Goal: Task Accomplishment & Management: Use online tool/utility

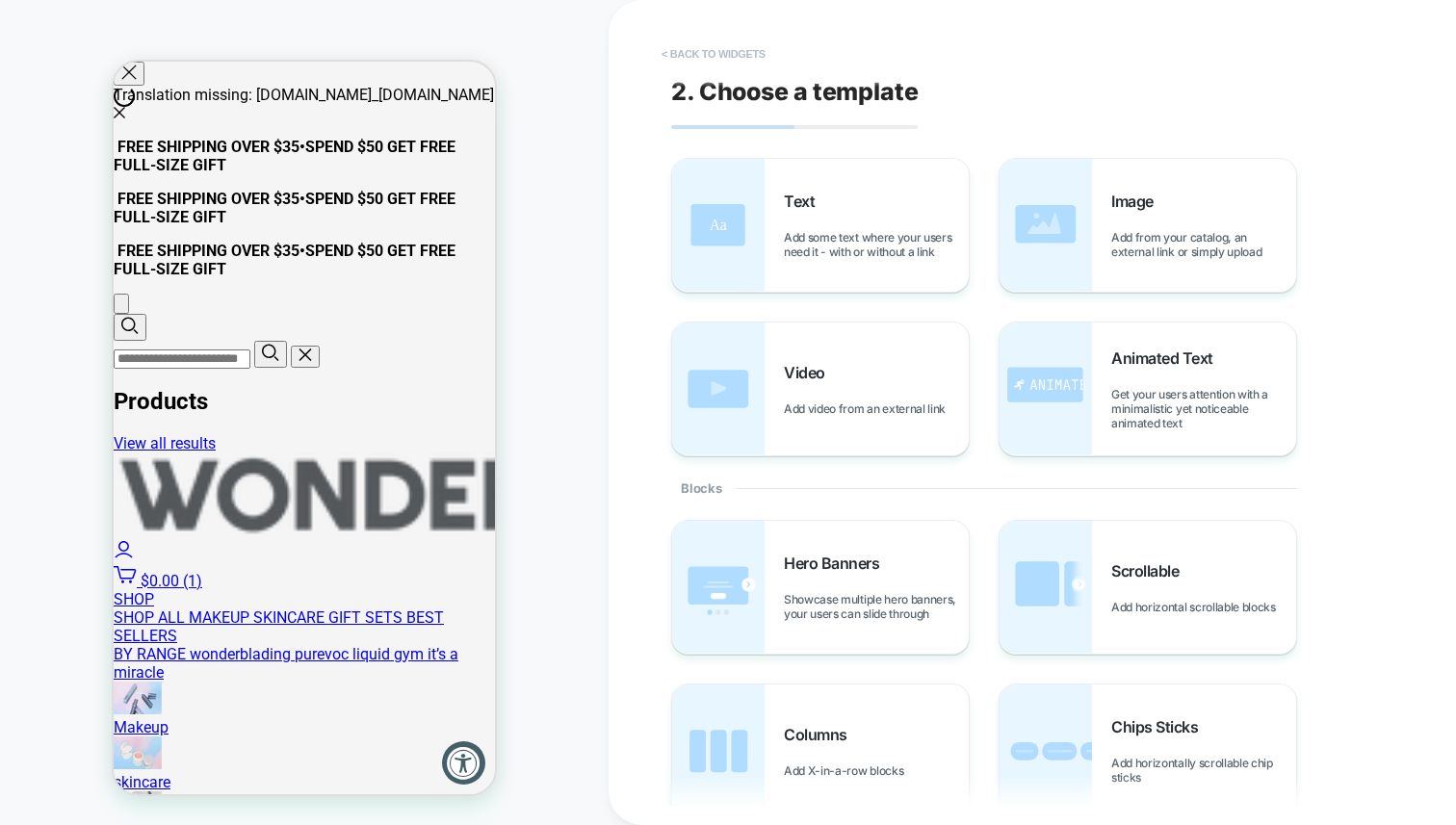
click at [719, 49] on button "< Back to widgets" at bounding box center [713, 54] width 123 height 31
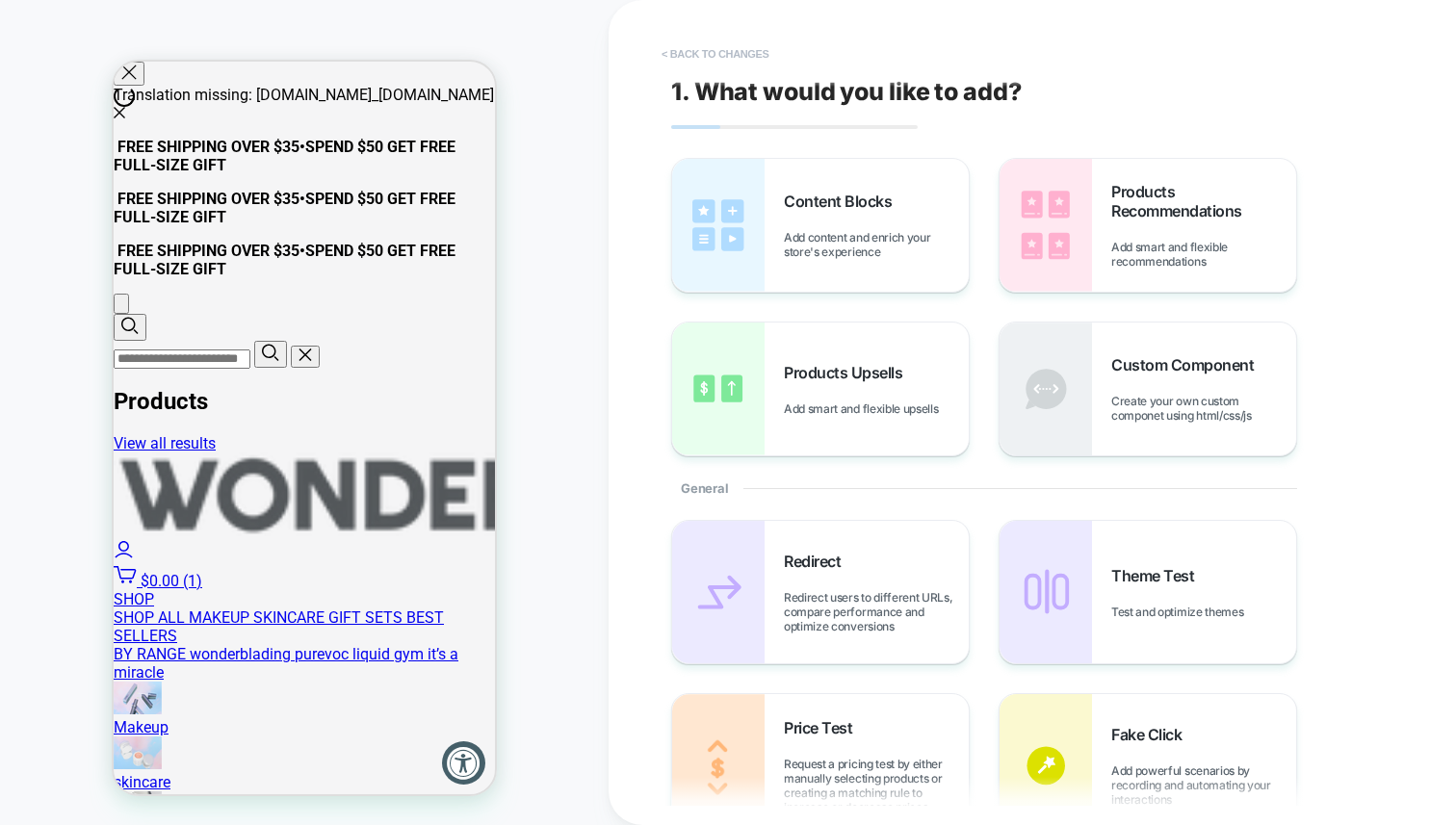
click at [720, 51] on button "< Back to changes" at bounding box center [715, 54] width 127 height 31
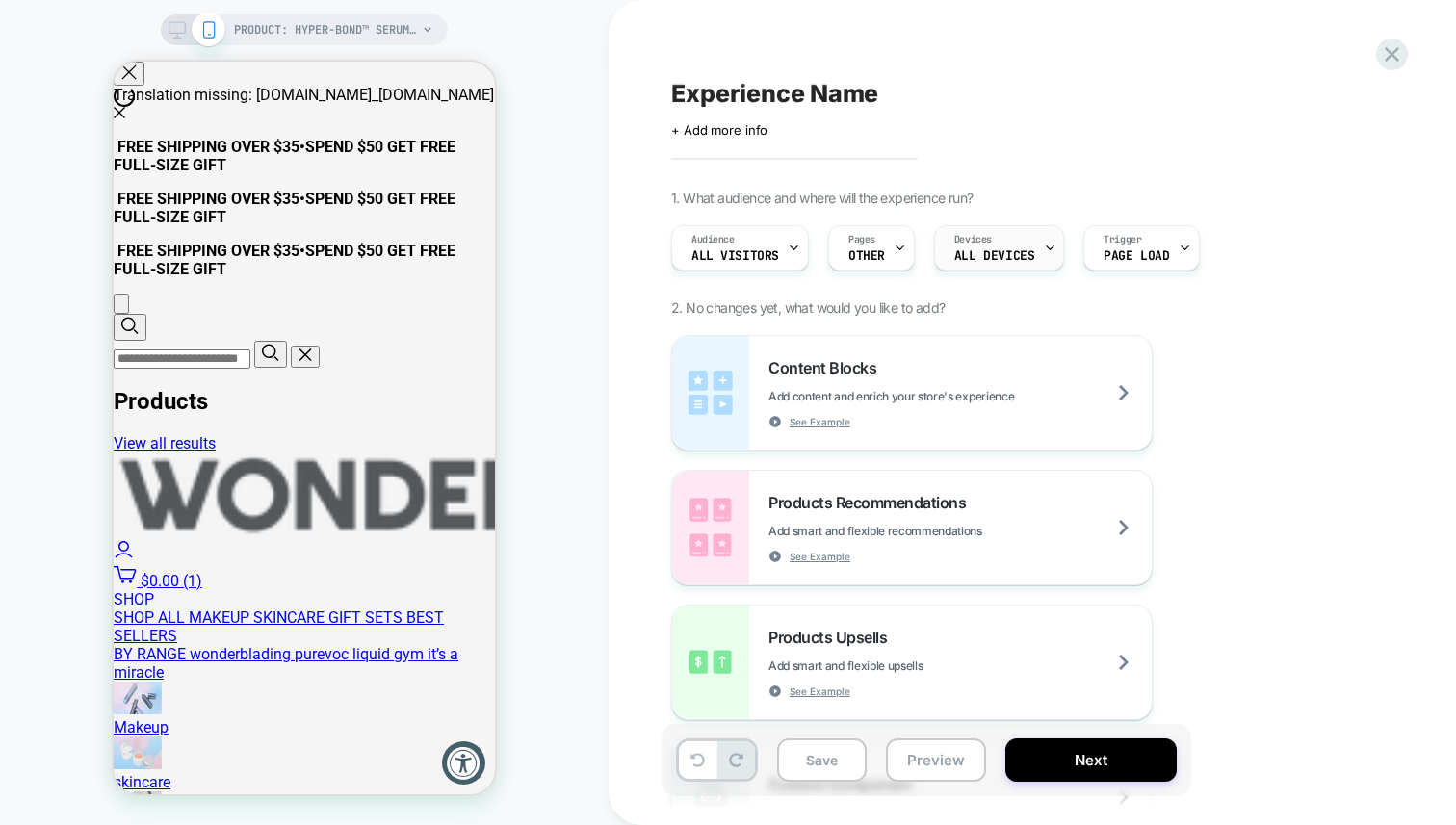
click at [971, 252] on span "ALL DEVICES" at bounding box center [994, 256] width 79 height 14
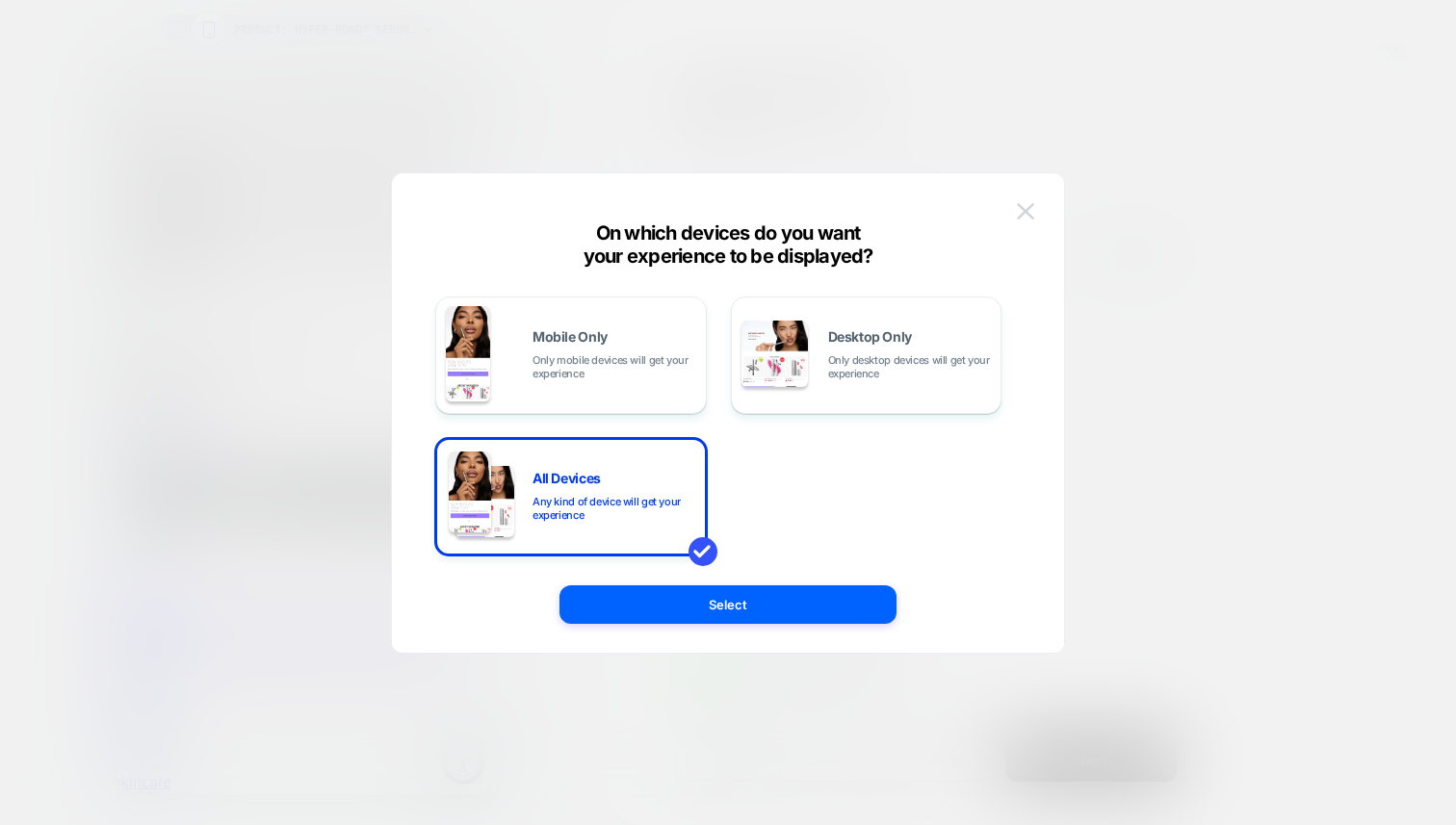
click at [1033, 220] on button at bounding box center [1026, 212] width 29 height 29
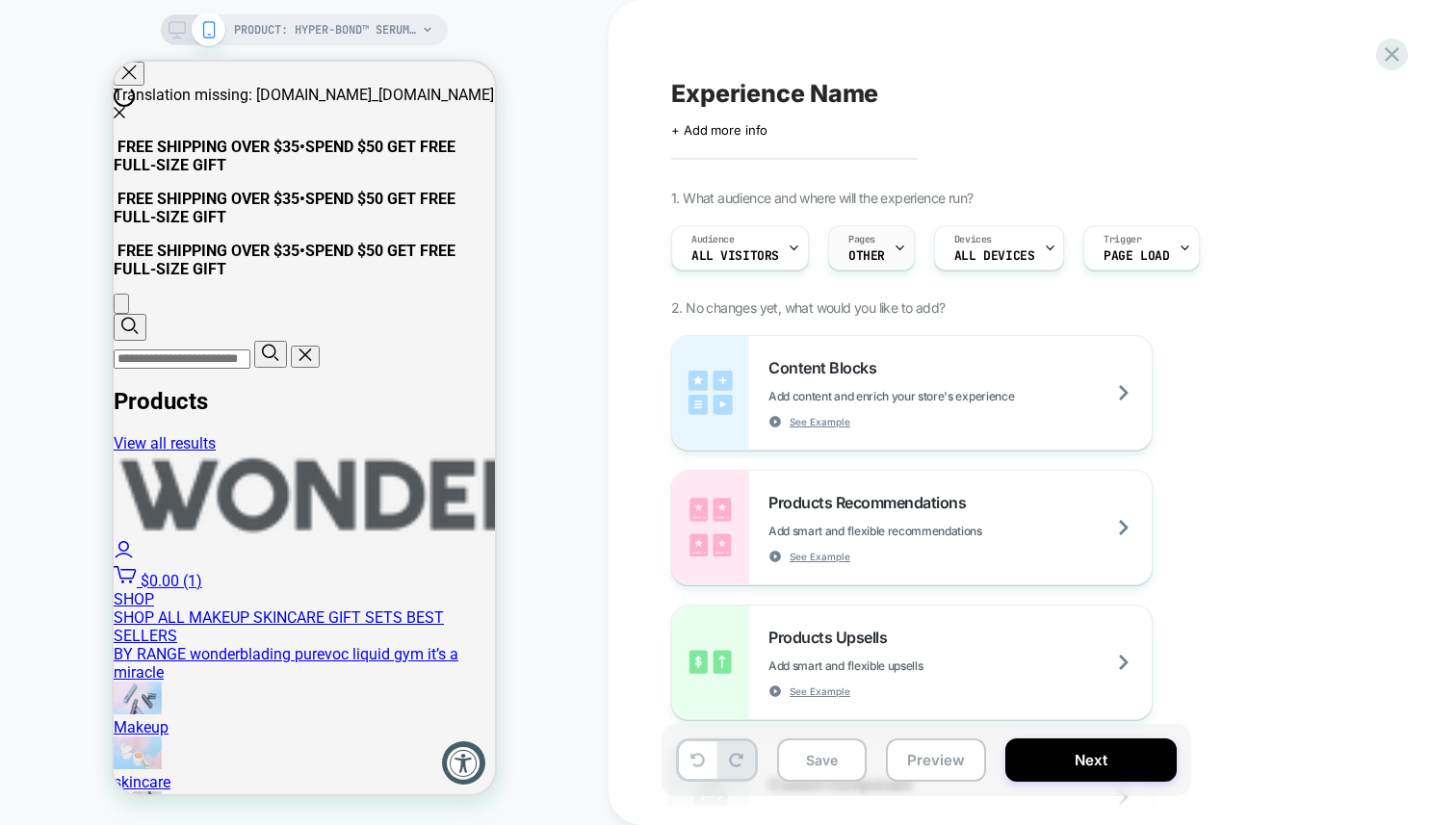
click at [877, 251] on span "OTHER" at bounding box center [867, 256] width 37 height 14
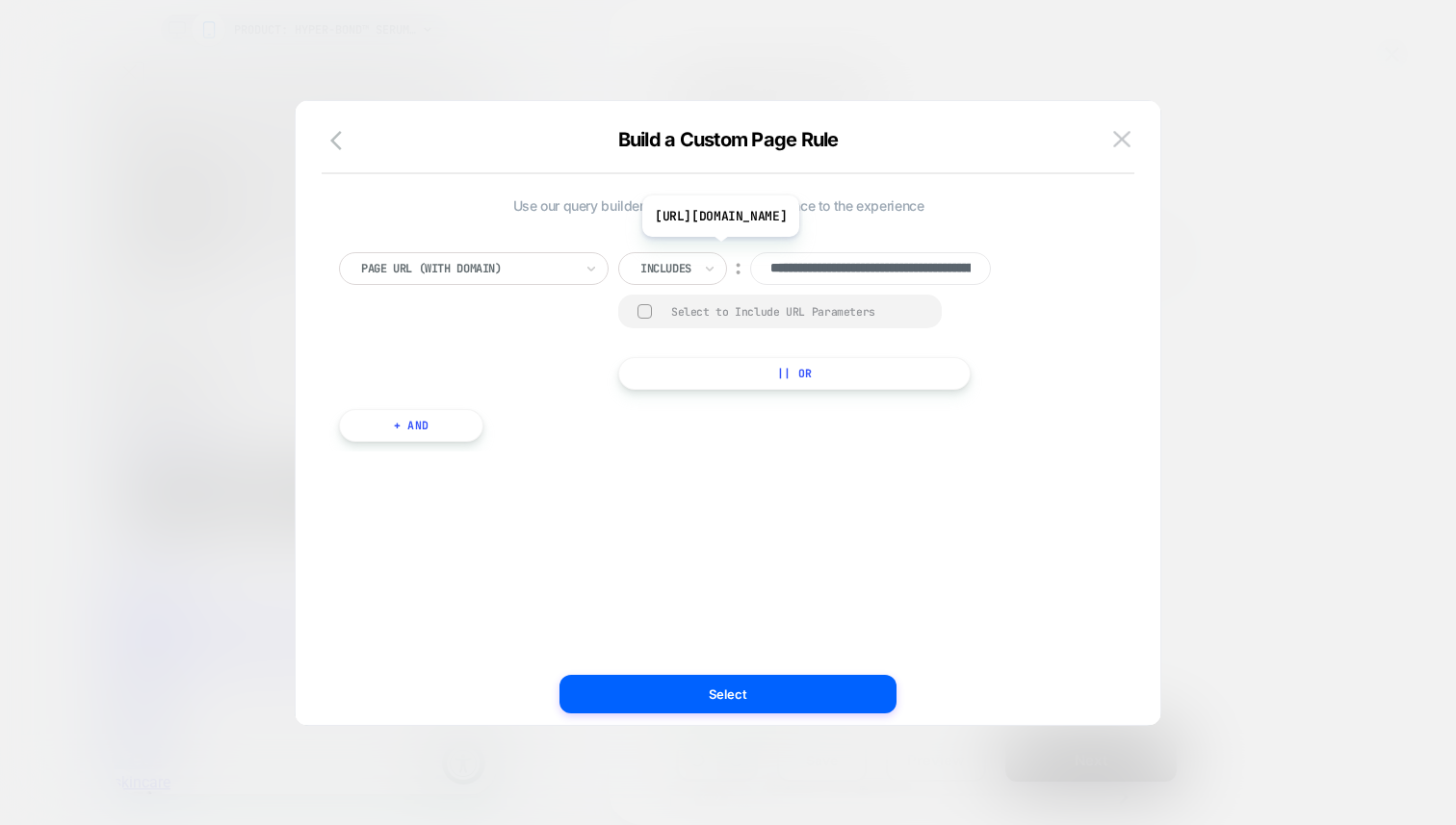
scroll to position [0, 302]
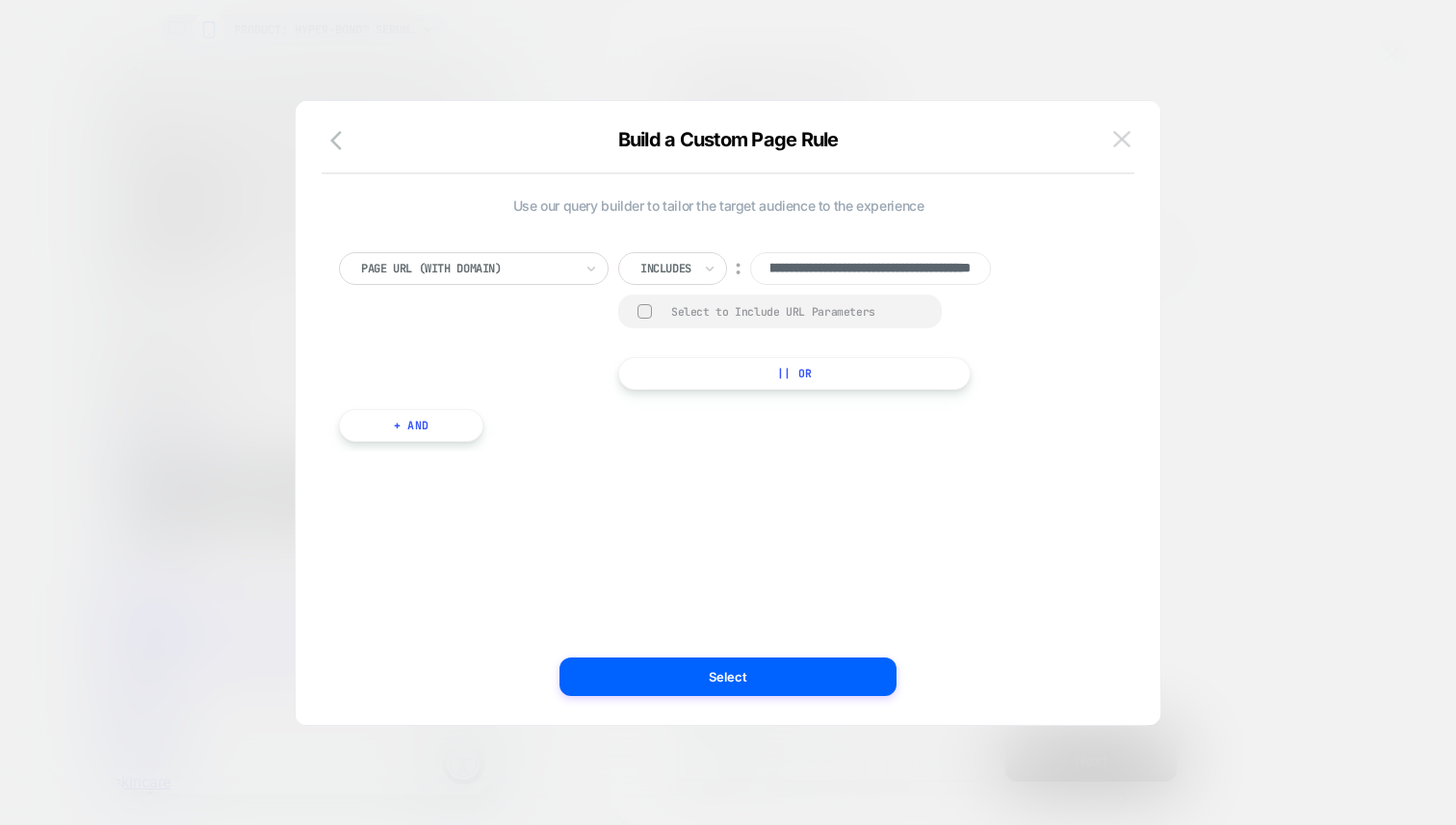
click at [1120, 139] on img at bounding box center [1122, 138] width 17 height 16
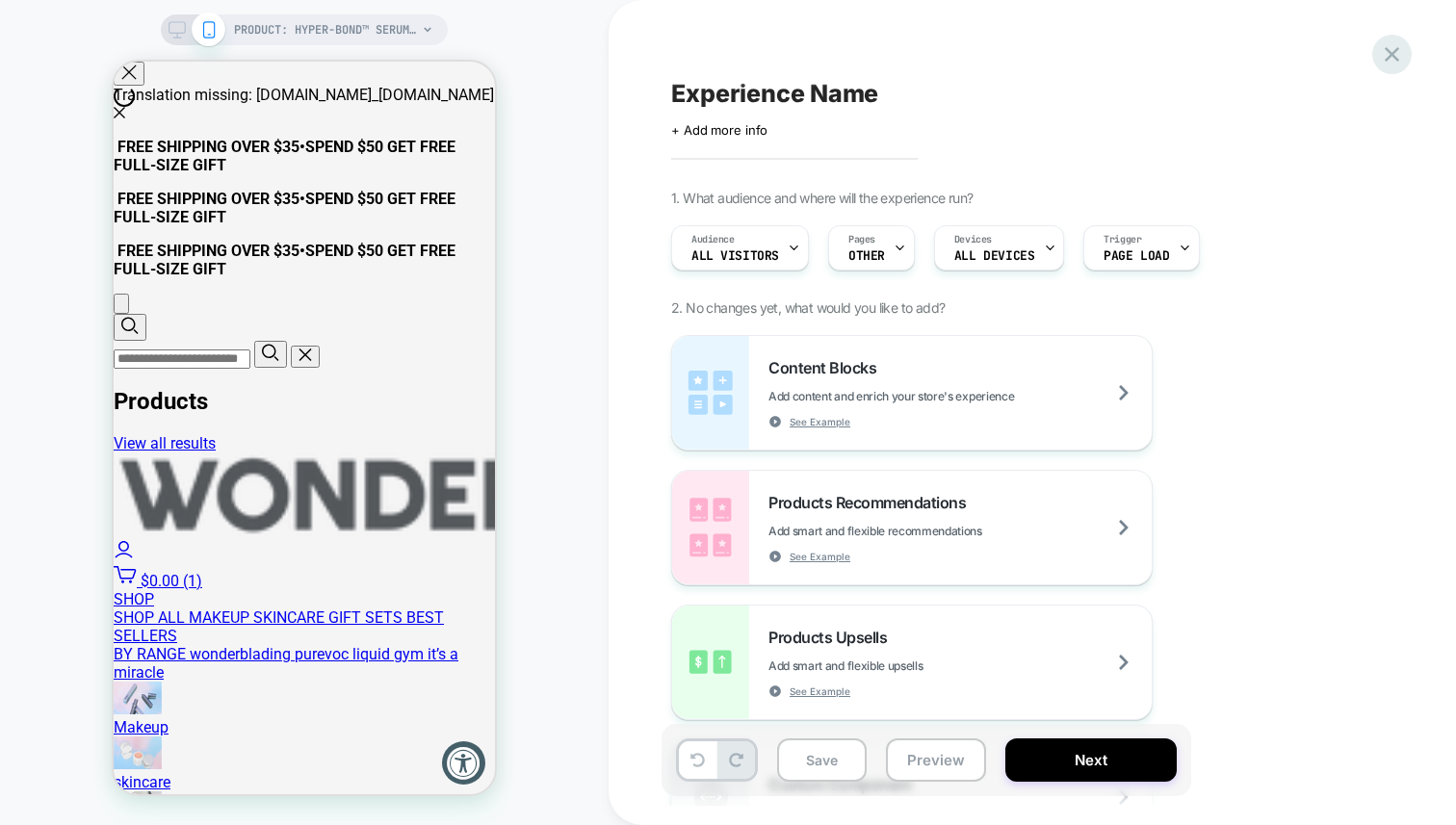
click at [1377, 54] on div at bounding box center [1391, 54] width 40 height 40
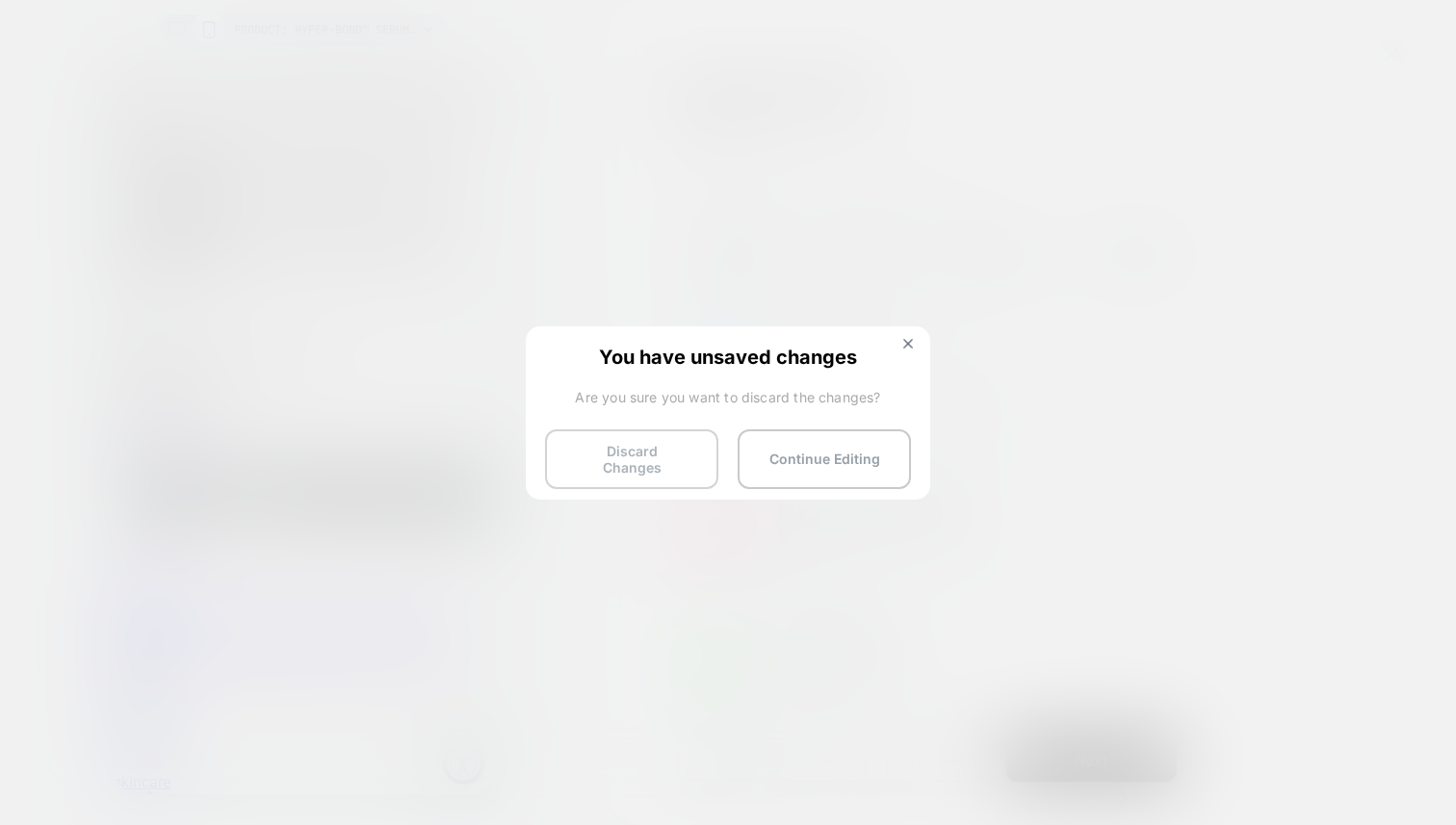
click at [616, 450] on button "Discard Changes" at bounding box center [632, 459] width 173 height 60
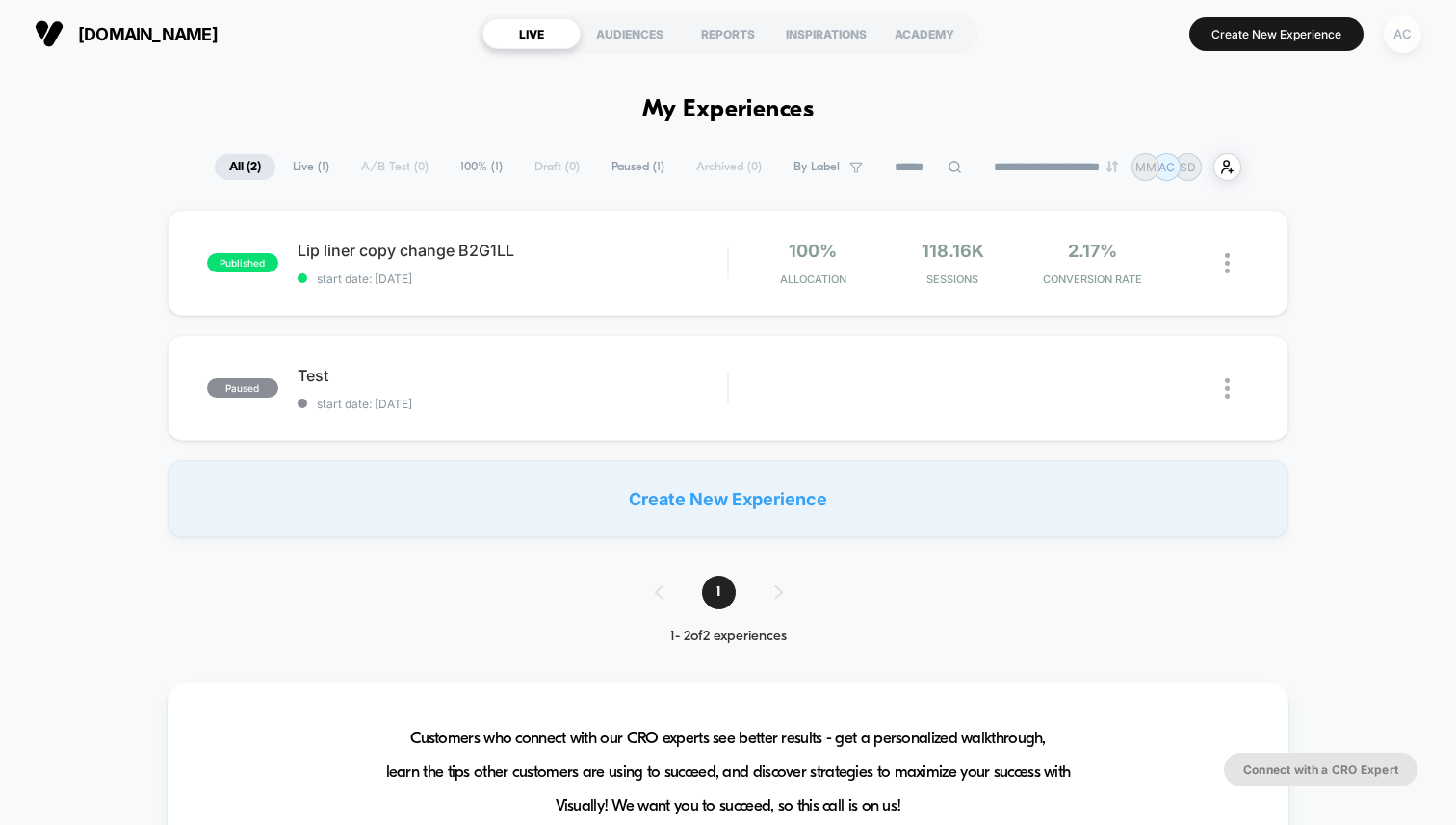
click at [1401, 27] on div "AC" at bounding box center [1402, 34] width 38 height 38
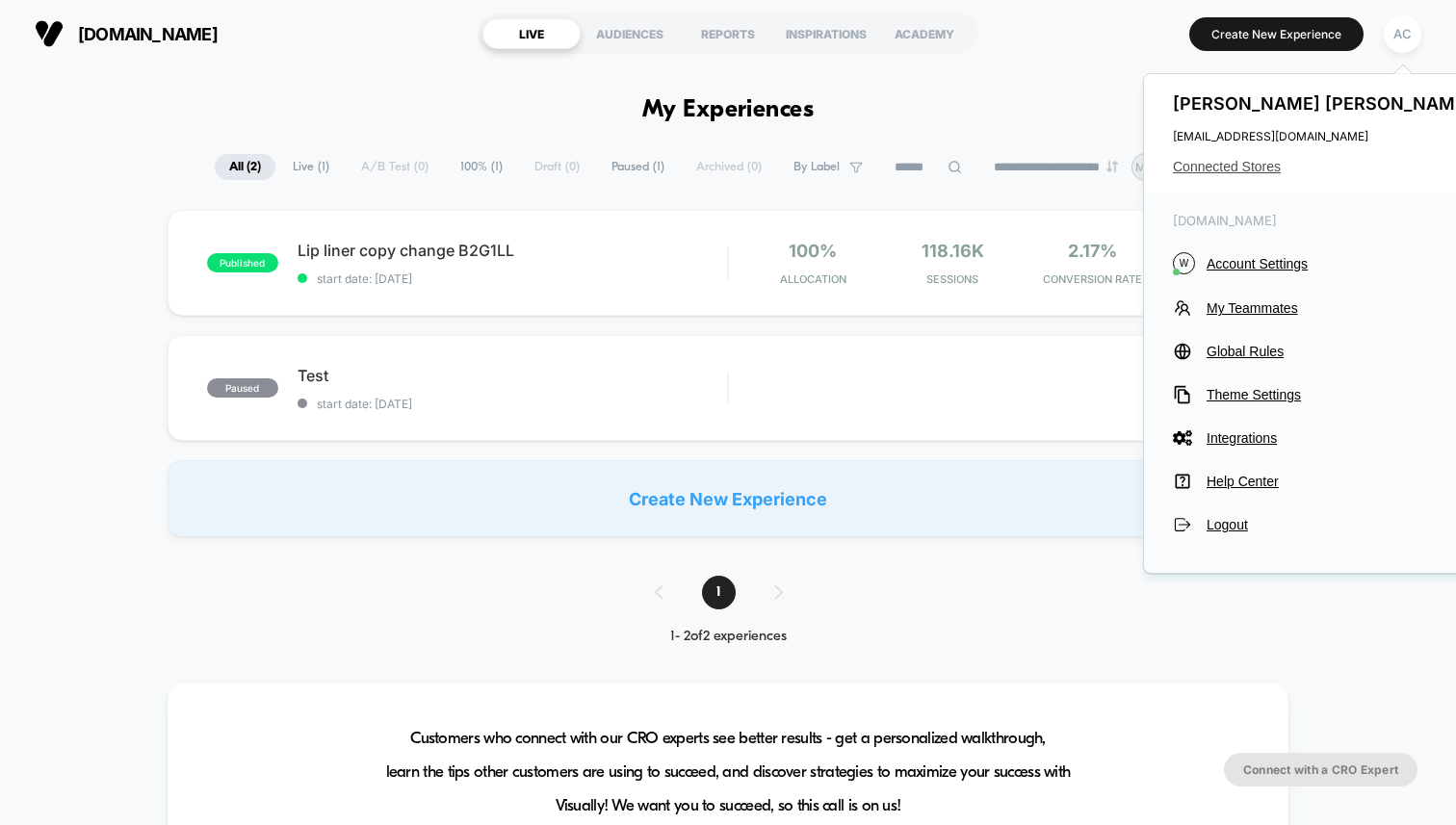
click at [1226, 166] on span "Connected Stores" at bounding box center [1325, 167] width 304 height 15
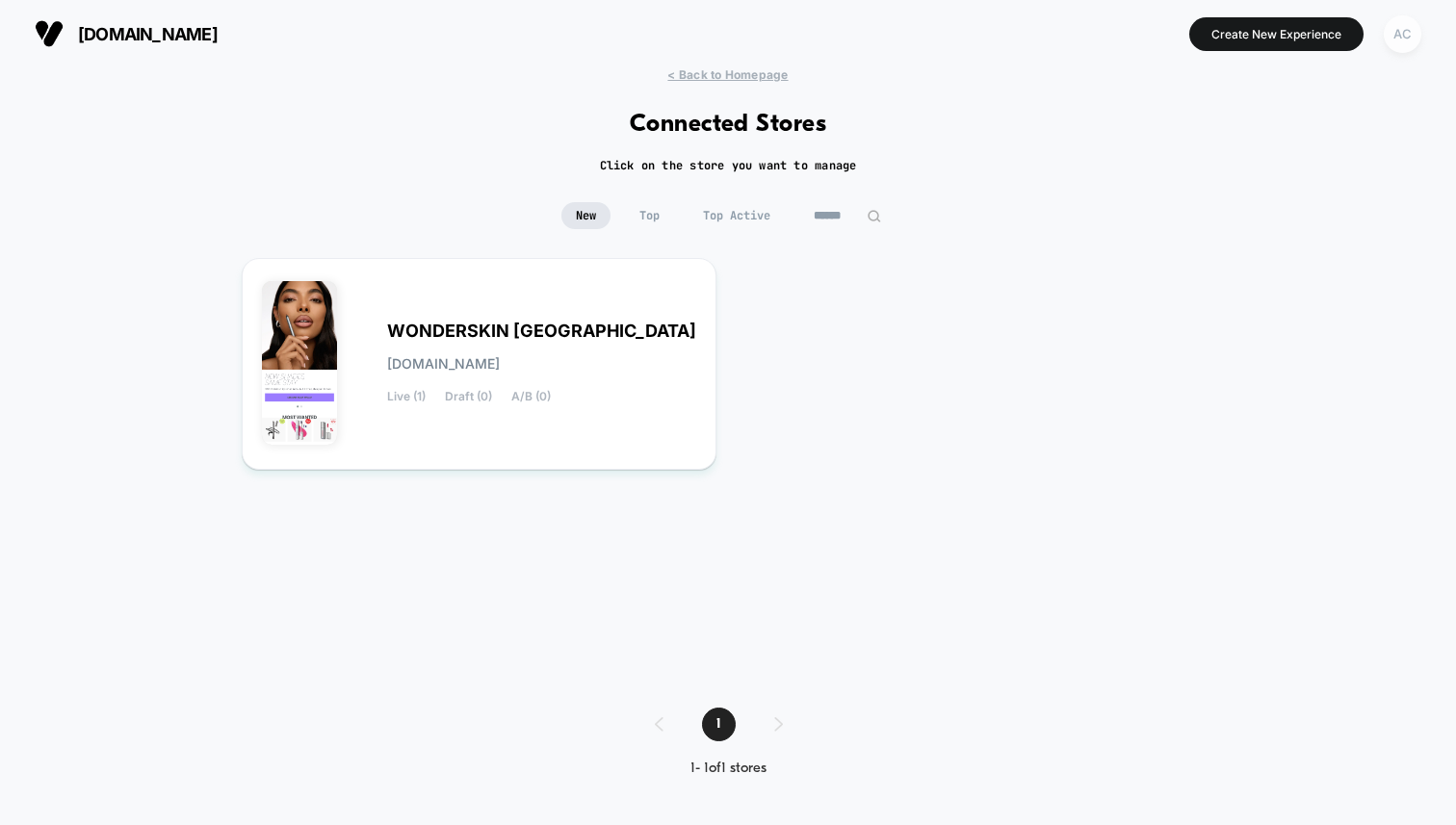
click at [1407, 34] on div "AC" at bounding box center [1402, 34] width 38 height 38
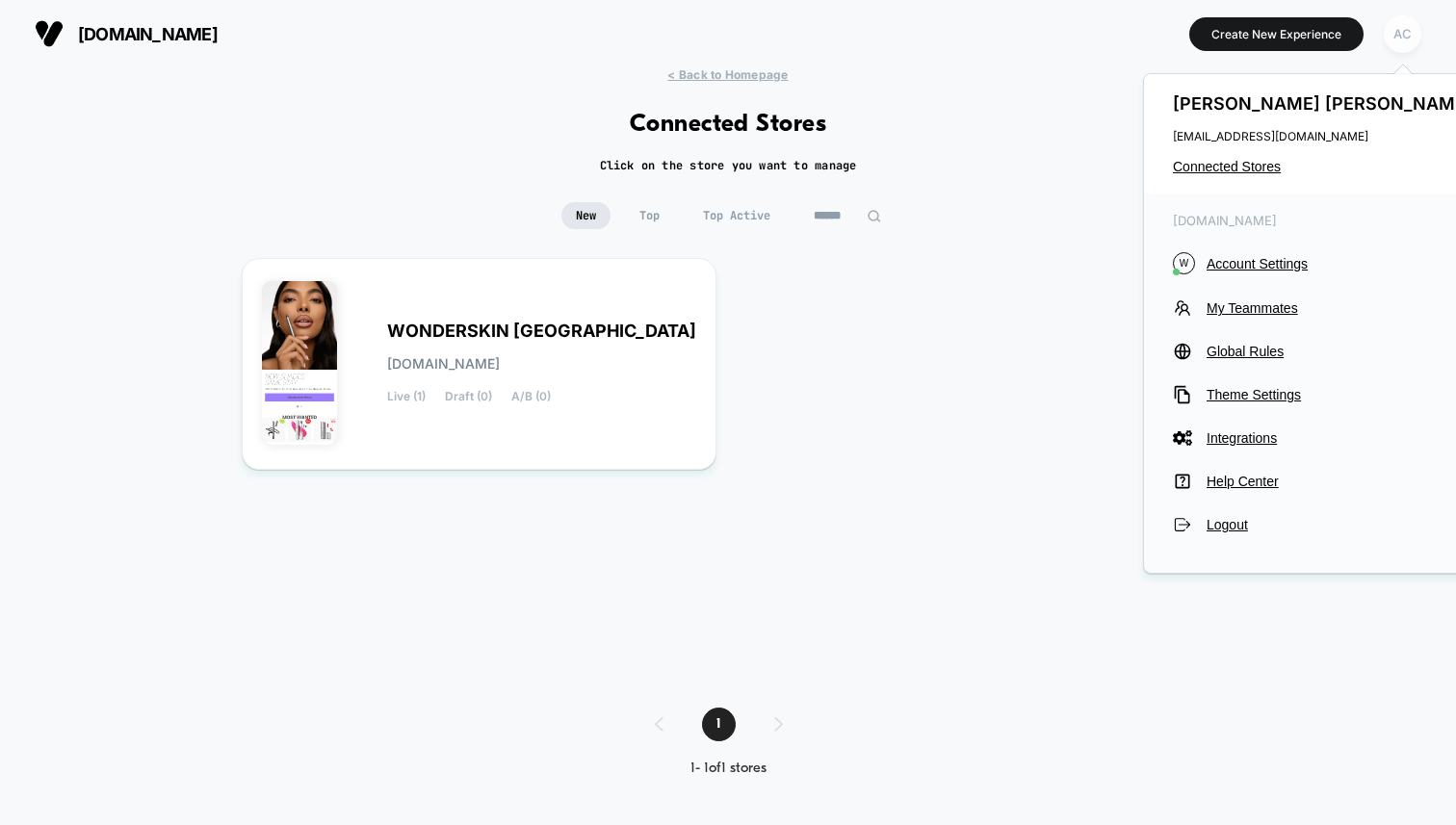
click at [1407, 35] on div "AC" at bounding box center [1402, 34] width 38 height 38
